Goal: Information Seeking & Learning: Learn about a topic

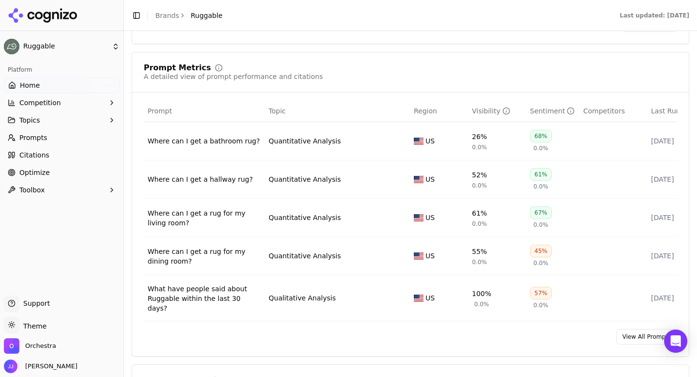
scroll to position [594, 0]
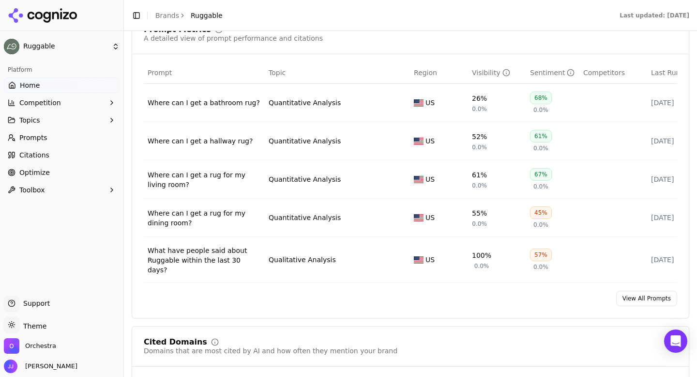
click at [218, 104] on div "Where can I get a bathroom rug?" at bounding box center [204, 103] width 113 height 10
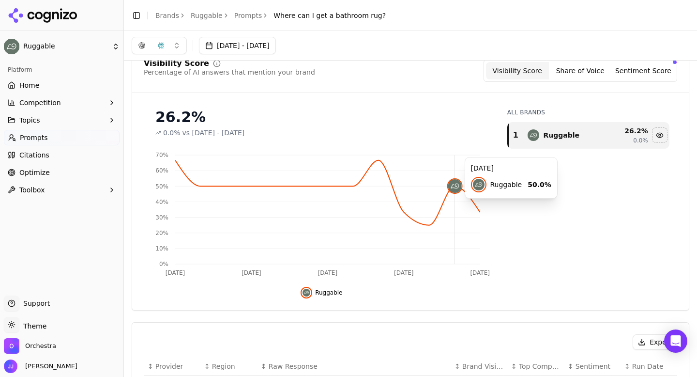
scroll to position [23, 0]
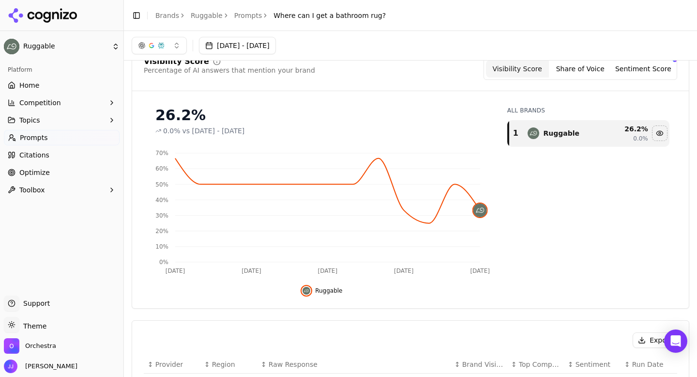
click at [572, 69] on button "Share of Voice" at bounding box center [580, 68] width 63 height 17
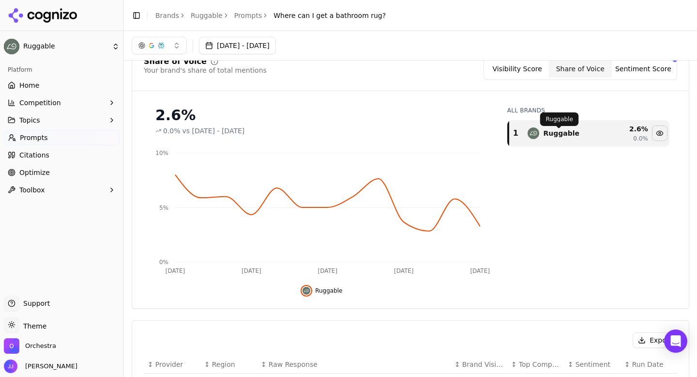
scroll to position [0, 0]
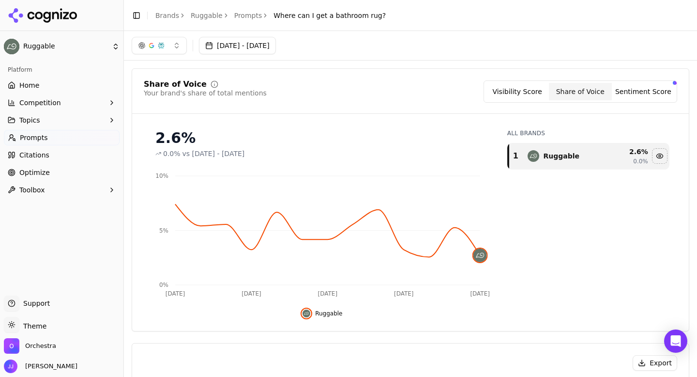
click at [634, 83] on button "Sentiment Score" at bounding box center [643, 91] width 63 height 17
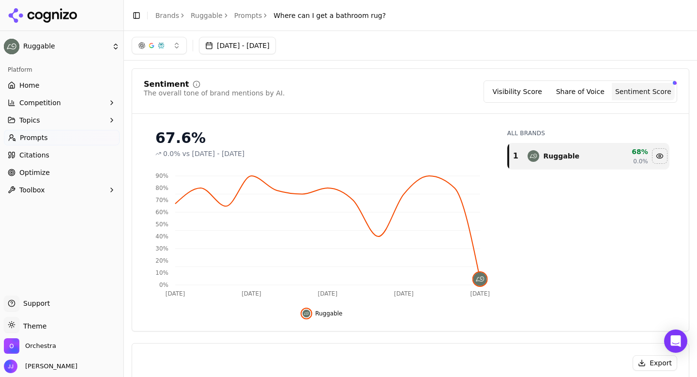
click at [528, 94] on button "Visibility Score" at bounding box center [517, 91] width 63 height 17
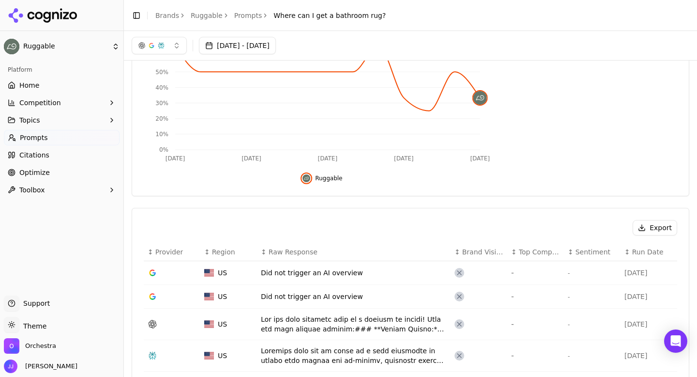
scroll to position [113, 0]
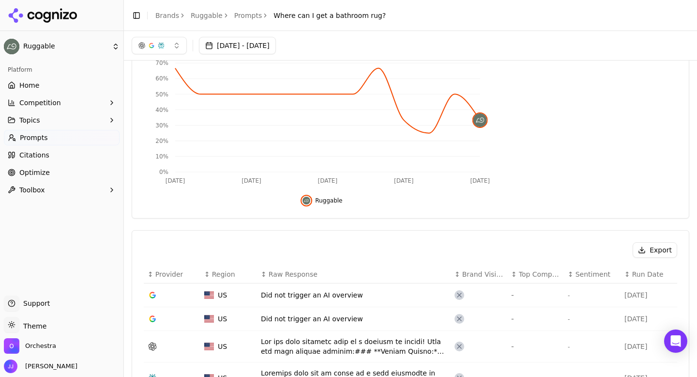
click at [238, 17] on link "Prompts" at bounding box center [248, 16] width 28 height 10
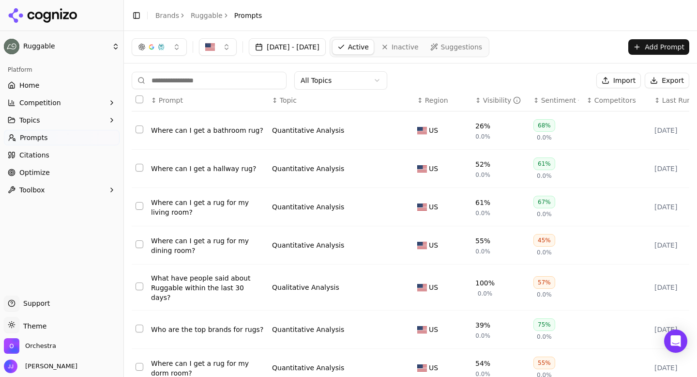
click at [208, 21] on div "Toggle Sidebar Brands Ruggable Prompts" at bounding box center [197, 16] width 146 height 14
click at [209, 15] on link "Ruggable" at bounding box center [207, 16] width 32 height 10
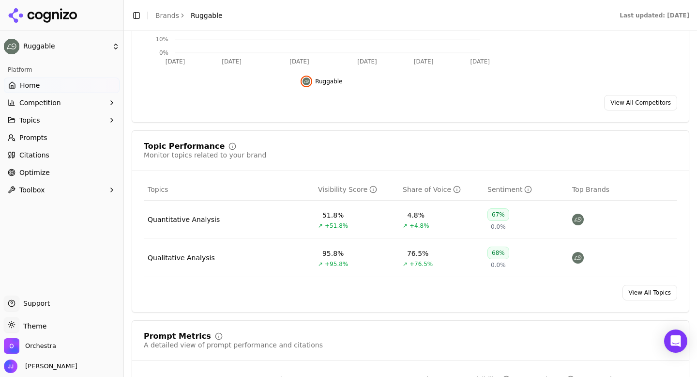
scroll to position [335, 0]
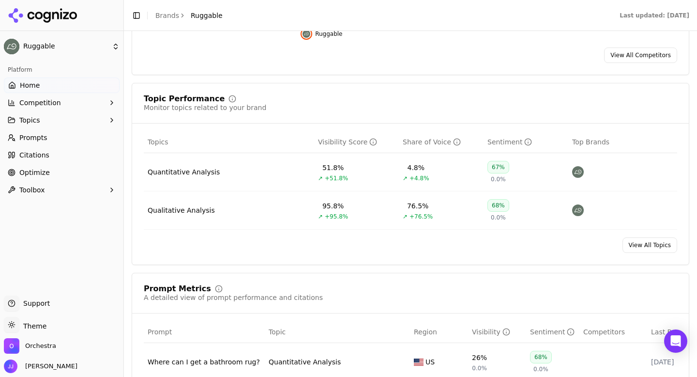
click at [189, 224] on td "Qualitative Analysis" at bounding box center [229, 210] width 170 height 38
click at [189, 214] on div "Qualitative Analysis" at bounding box center [181, 210] width 67 height 10
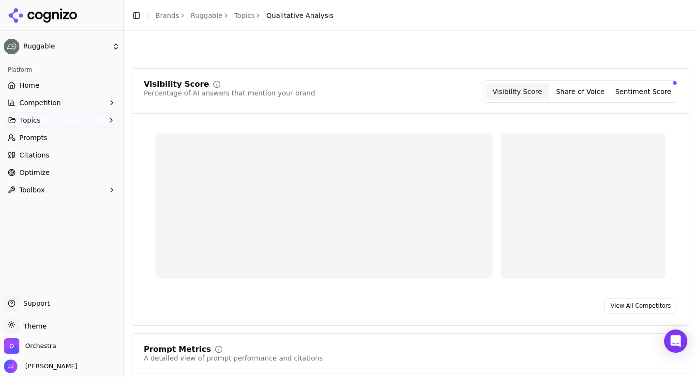
click at [189, 214] on html "Ruggable Platform Home Competition Topics Prompts Citations Optimize Toolbox Su…" at bounding box center [348, 188] width 697 height 377
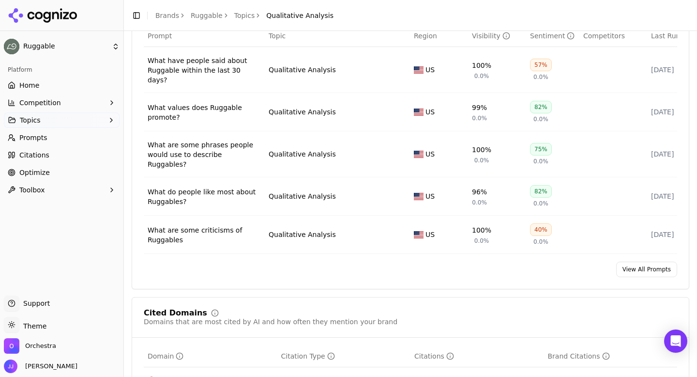
scroll to position [386, 0]
click at [208, 65] on div "What have people said about Ruggable within the last 30 days?" at bounding box center [204, 69] width 113 height 29
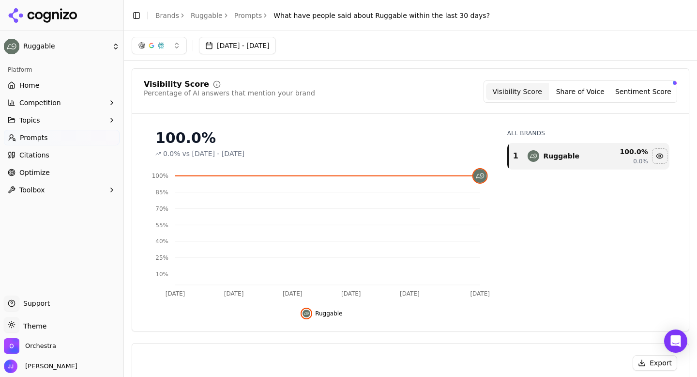
click at [636, 91] on button "Sentiment Score" at bounding box center [643, 91] width 63 height 17
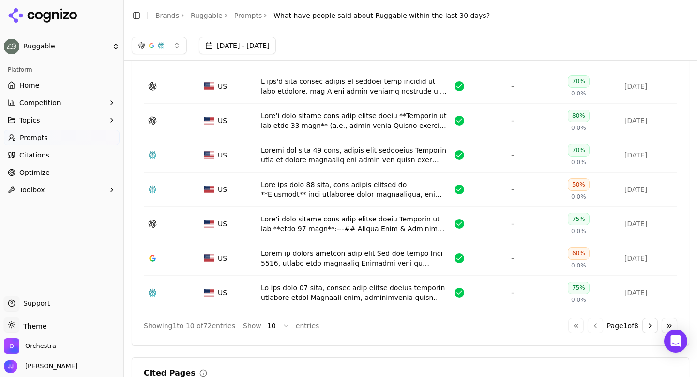
scroll to position [414, 0]
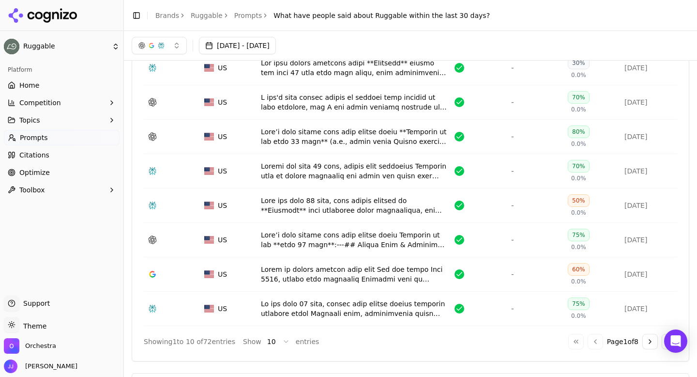
click at [213, 20] on div "Toggle Sidebar Brands Ruggable Prompts What have people said about Ruggable wit…" at bounding box center [311, 16] width 374 height 14
click at [207, 15] on link "Ruggable" at bounding box center [207, 16] width 32 height 10
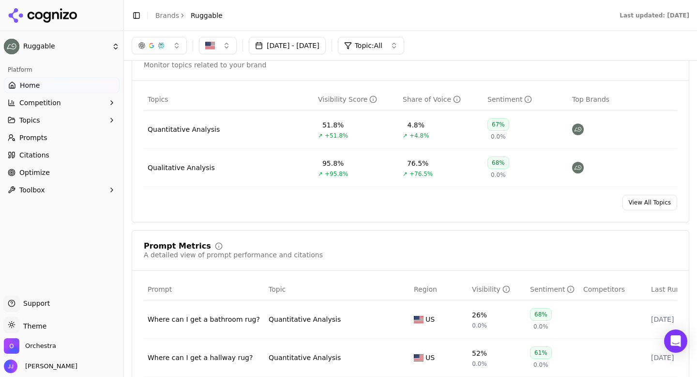
scroll to position [377, 0]
click at [182, 131] on div "Quantitative Analysis" at bounding box center [184, 130] width 72 height 10
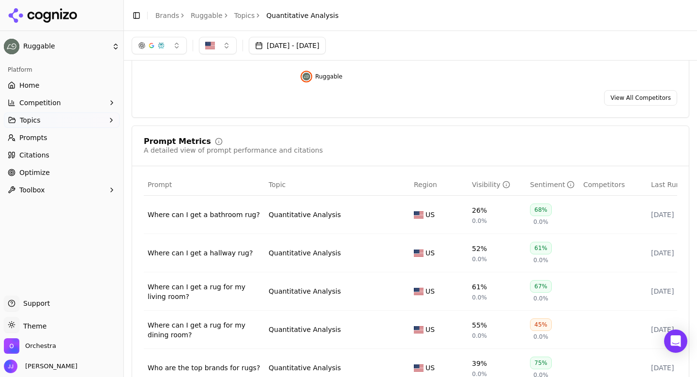
scroll to position [181, 0]
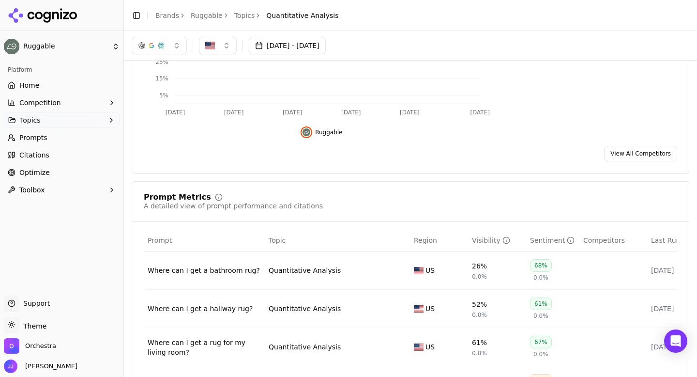
click at [244, 16] on link "Topics" at bounding box center [244, 16] width 21 height 10
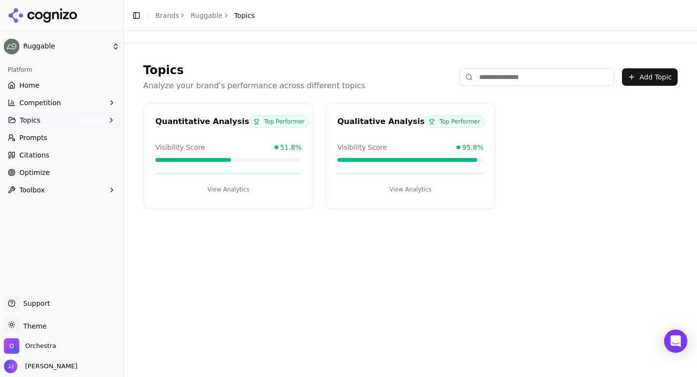
click at [359, 122] on div "Qualitative Analysis" at bounding box center [380, 122] width 87 height 12
click at [366, 123] on div "Qualitative Analysis" at bounding box center [380, 122] width 87 height 12
click at [395, 192] on button "View Analytics" at bounding box center [410, 189] width 146 height 15
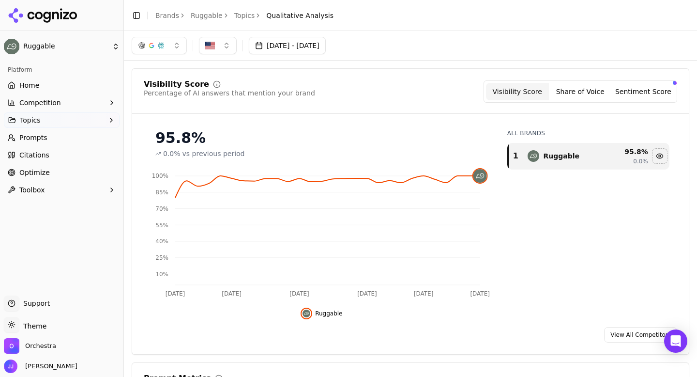
click at [204, 19] on link "Ruggable" at bounding box center [207, 16] width 32 height 10
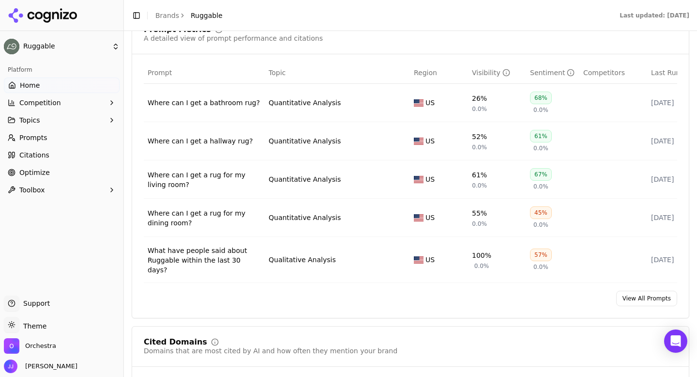
scroll to position [599, 0]
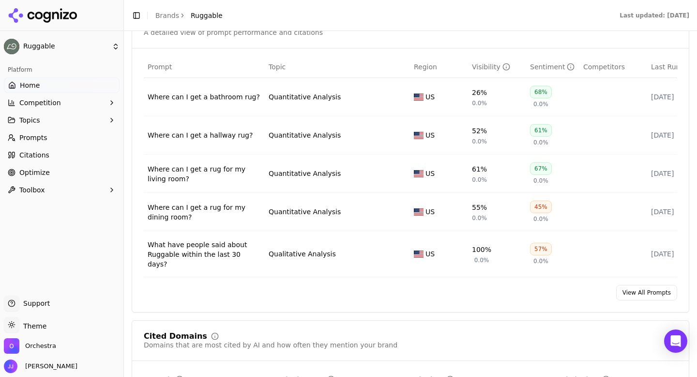
click at [212, 209] on div "Where can I get a rug for my dining room?" at bounding box center [204, 211] width 113 height 19
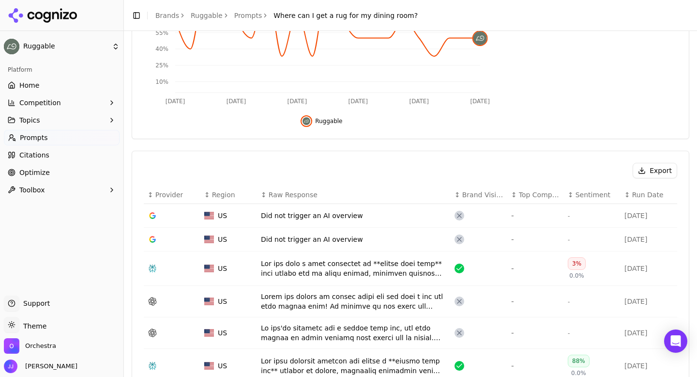
scroll to position [193, 0]
click at [332, 266] on div "Data table" at bounding box center [354, 267] width 186 height 19
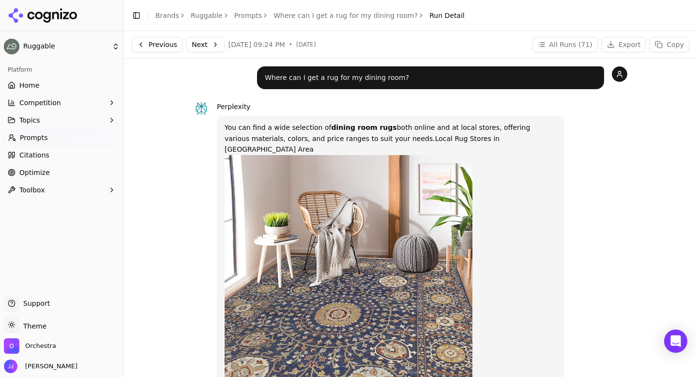
click at [247, 18] on link "Prompts" at bounding box center [248, 16] width 28 height 10
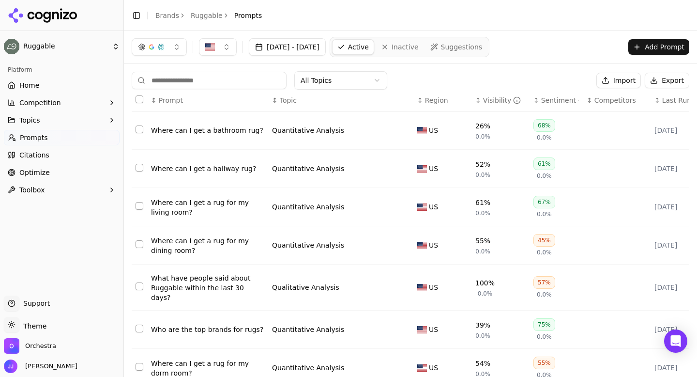
click at [219, 283] on div "What have people said about Ruggable within the last 30 days?" at bounding box center [207, 287] width 113 height 29
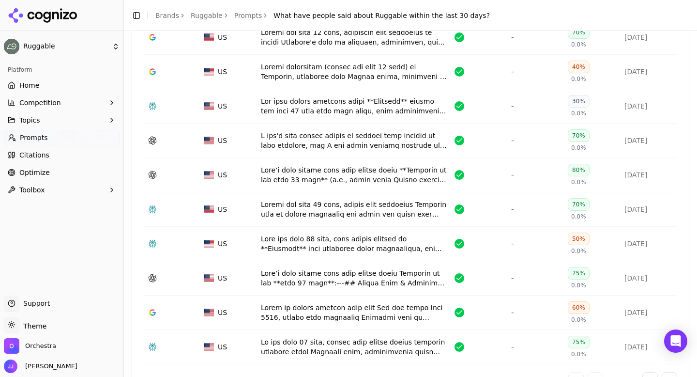
scroll to position [376, 0]
click at [296, 62] on div "Data table" at bounding box center [354, 70] width 186 height 19
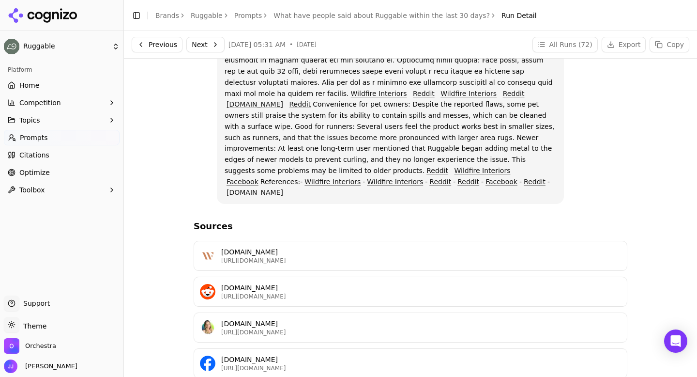
scroll to position [262, 0]
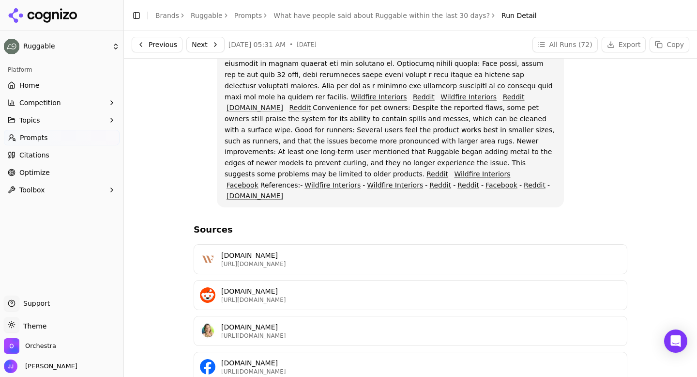
click at [153, 43] on button "Previous" at bounding box center [157, 44] width 51 height 15
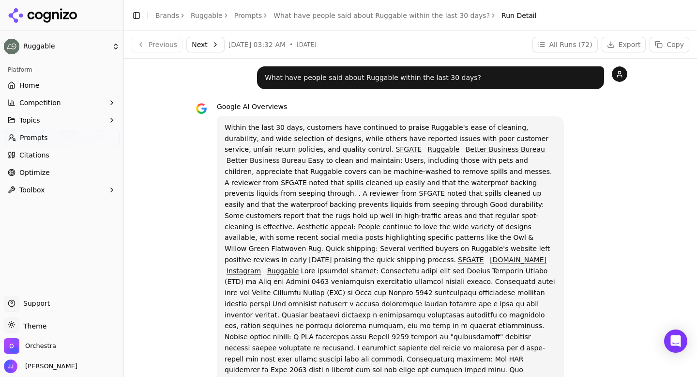
click at [238, 17] on link "Prompts" at bounding box center [248, 16] width 28 height 10
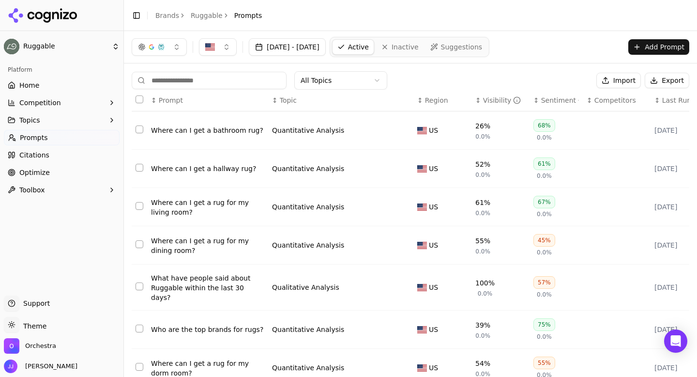
click at [207, 17] on link "Ruggable" at bounding box center [207, 16] width 32 height 10
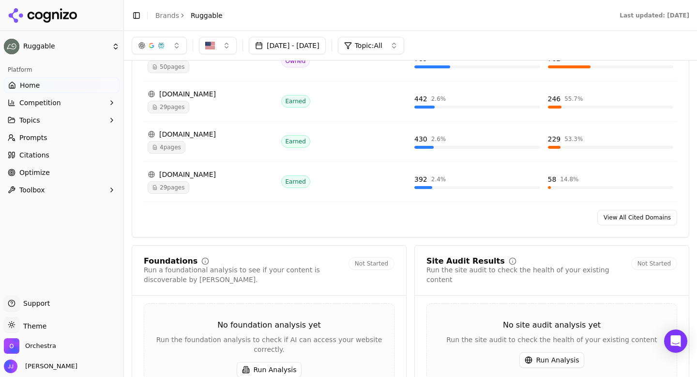
scroll to position [986, 0]
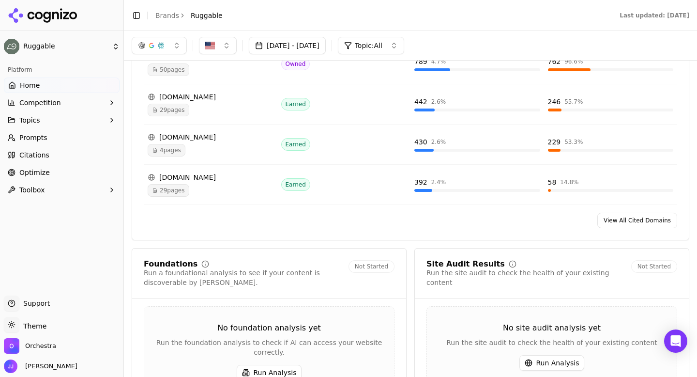
click at [186, 132] on div "[DOMAIN_NAME]" at bounding box center [211, 137] width 126 height 10
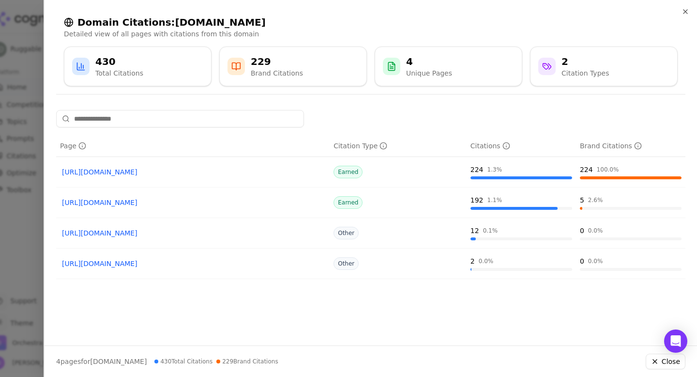
click at [167, 174] on link "[URL][DOMAIN_NAME]" at bounding box center [193, 172] width 262 height 10
click at [227, 202] on link "[URL][DOMAIN_NAME]" at bounding box center [193, 203] width 262 height 10
click at [684, 9] on icon "button" at bounding box center [686, 12] width 8 height 8
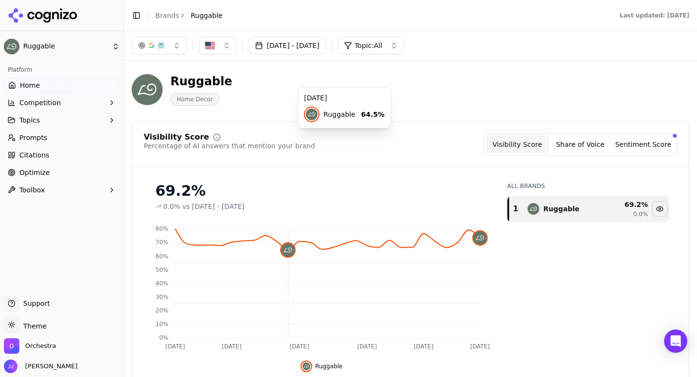
scroll to position [0, 0]
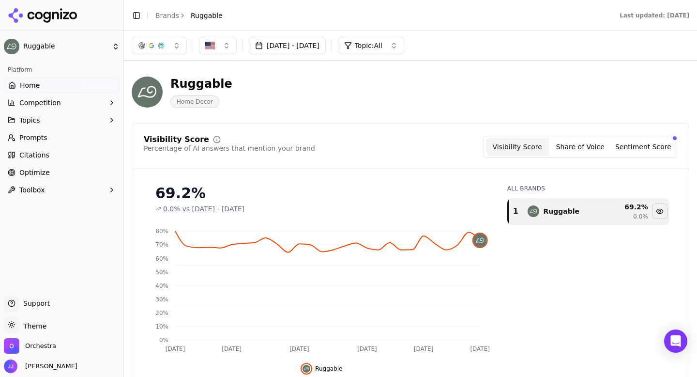
click at [598, 145] on button "Share of Voice" at bounding box center [580, 146] width 63 height 17
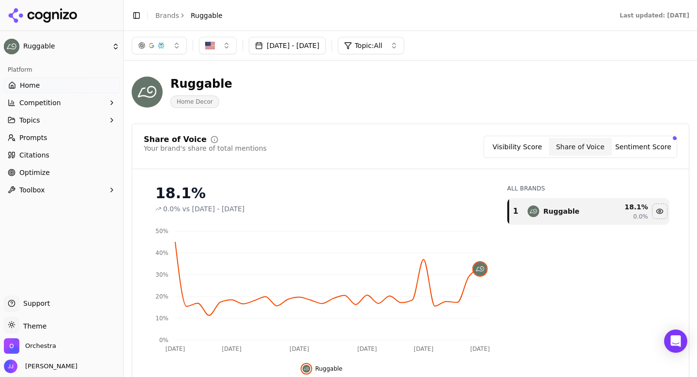
click at [519, 149] on button "Visibility Score" at bounding box center [517, 146] width 63 height 17
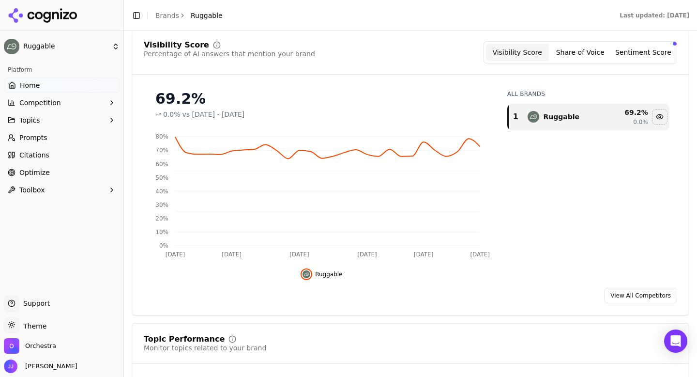
scroll to position [96, 0]
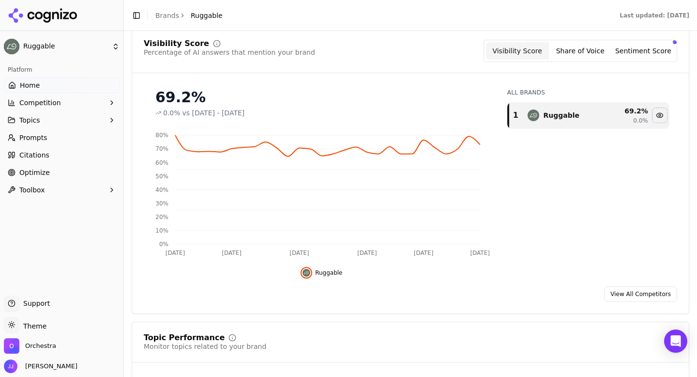
click at [635, 54] on button "Sentiment Score" at bounding box center [643, 50] width 63 height 17
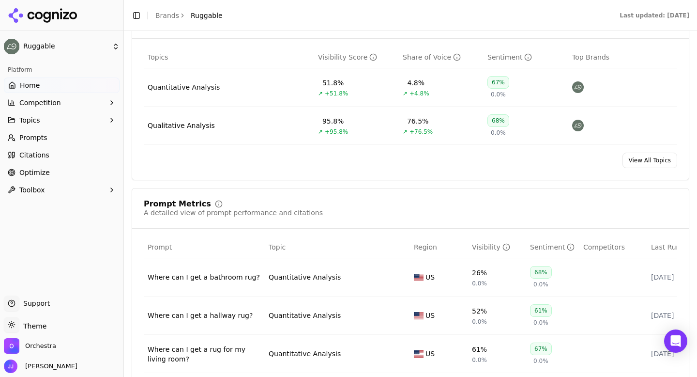
scroll to position [433, 0]
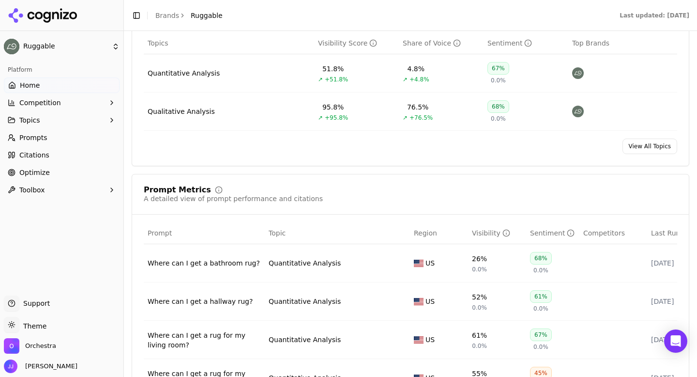
click at [171, 76] on div "Quantitative Analysis" at bounding box center [184, 73] width 72 height 10
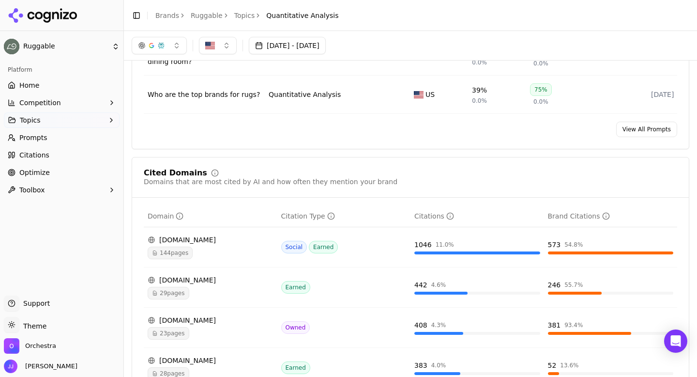
scroll to position [485, 0]
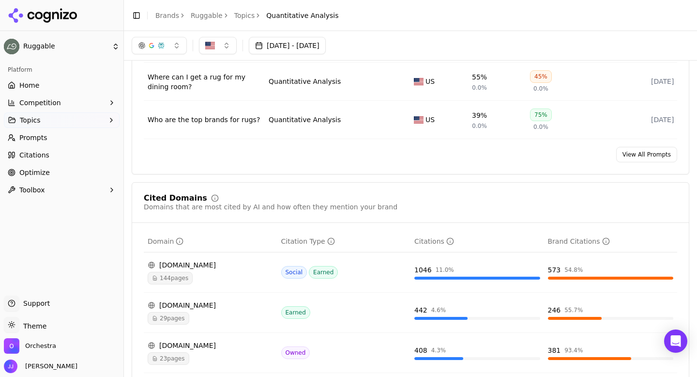
click at [211, 16] on link "Ruggable" at bounding box center [207, 16] width 32 height 10
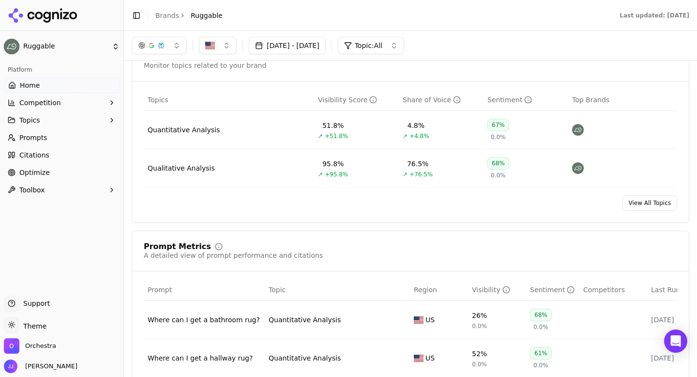
scroll to position [351, 0]
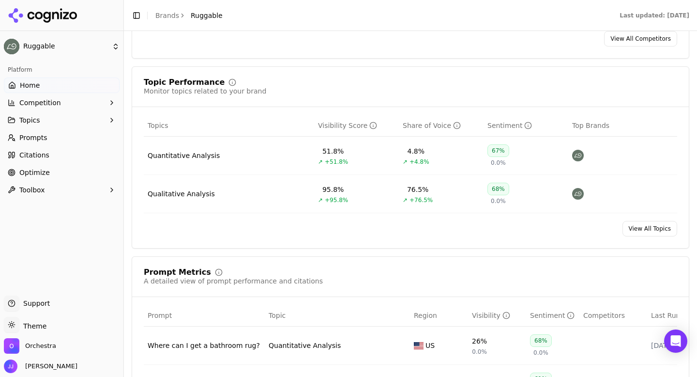
click at [169, 163] on td "Quantitative Analysis" at bounding box center [229, 156] width 170 height 38
click at [195, 151] on td "Quantitative Analysis" at bounding box center [229, 156] width 170 height 38
click at [193, 160] on div "Quantitative Analysis" at bounding box center [184, 156] width 72 height 10
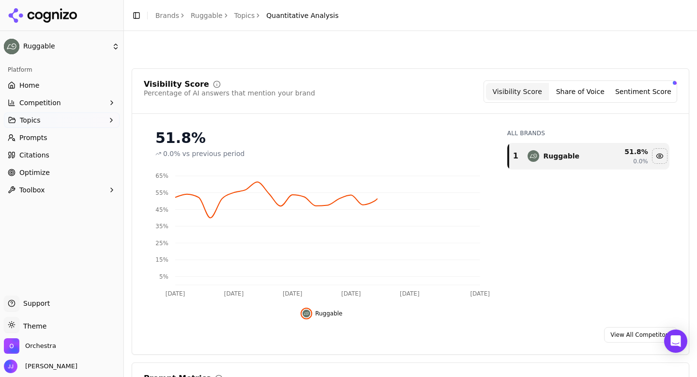
scroll to position [345, 0]
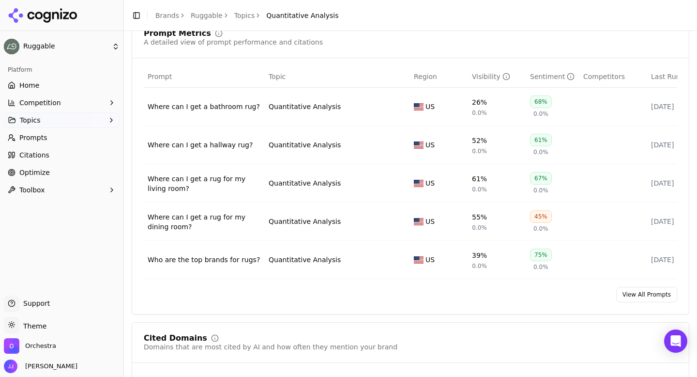
click at [638, 296] on link "View All Prompts" at bounding box center [646, 294] width 61 height 15
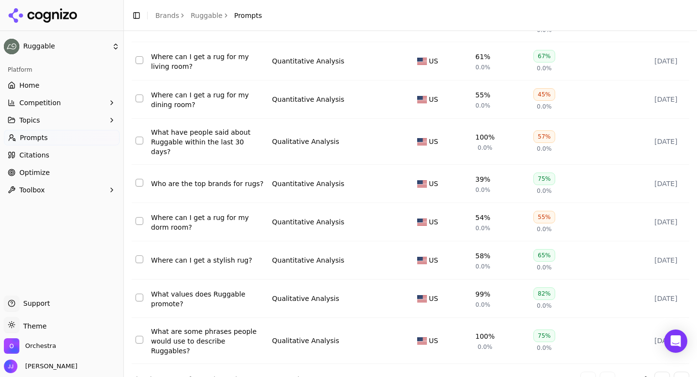
scroll to position [151, 0]
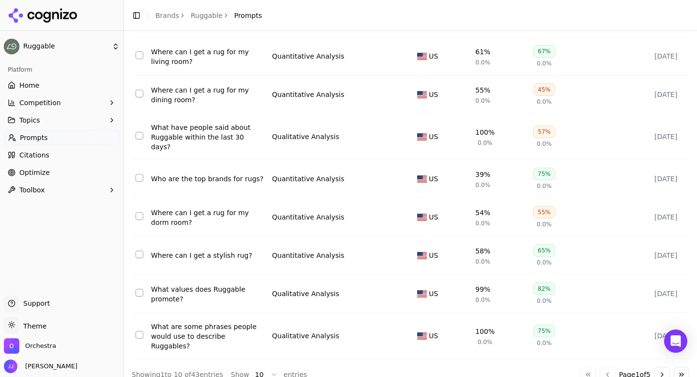
click at [662, 367] on button "Go to next page" at bounding box center [662, 374] width 15 height 15
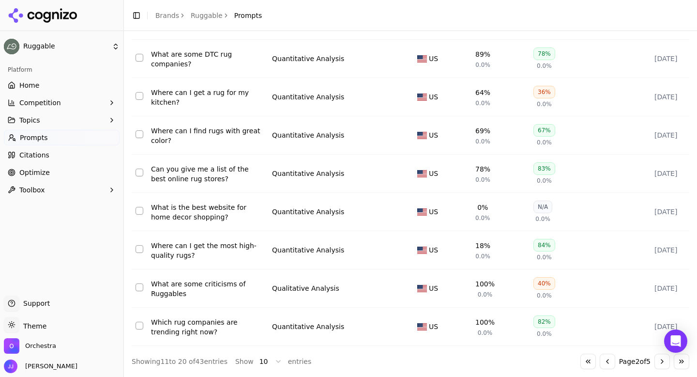
click at [664, 363] on button "Go to next page" at bounding box center [662, 360] width 15 height 15
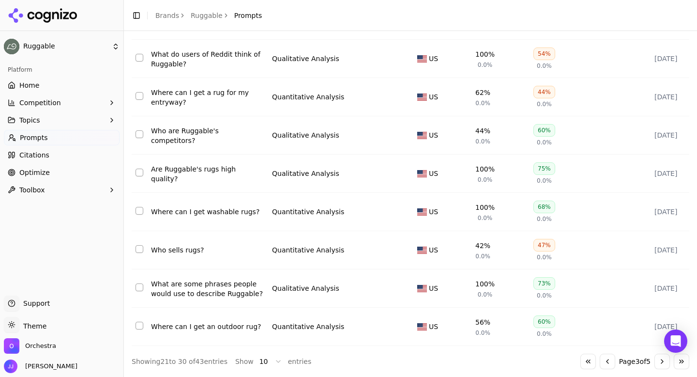
click at [658, 361] on button "Go to next page" at bounding box center [662, 360] width 15 height 15
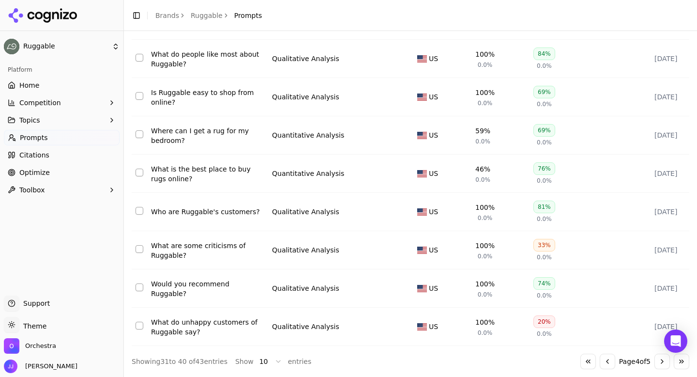
click at [660, 363] on button "Go to next page" at bounding box center [662, 360] width 15 height 15
